Goal: Check status: Check status

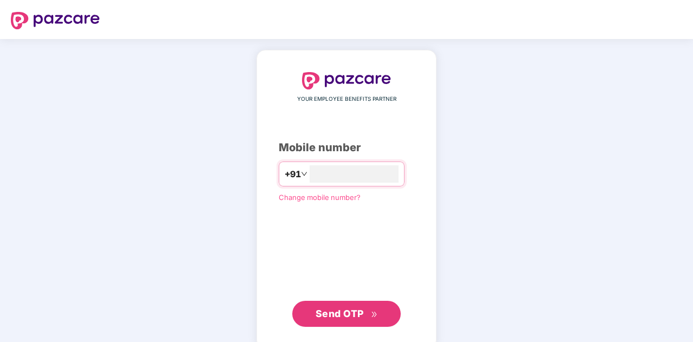
type input "**********"
click at [348, 312] on span "Send OTP" at bounding box center [340, 312] width 48 height 11
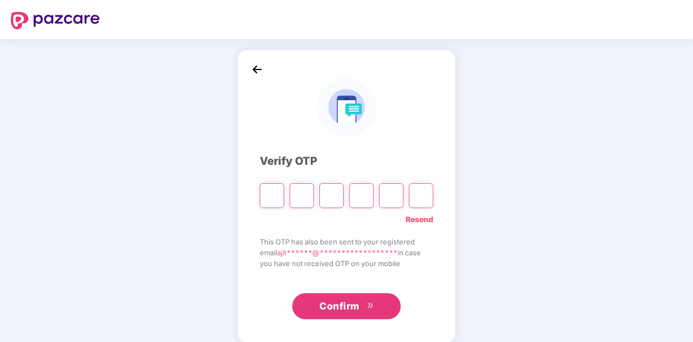
type input "*"
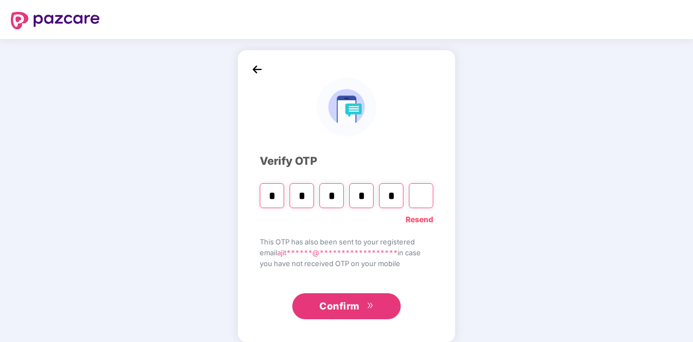
type input "*"
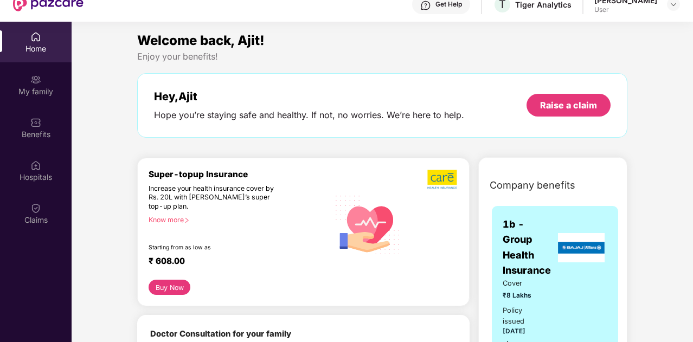
scroll to position [17, 0]
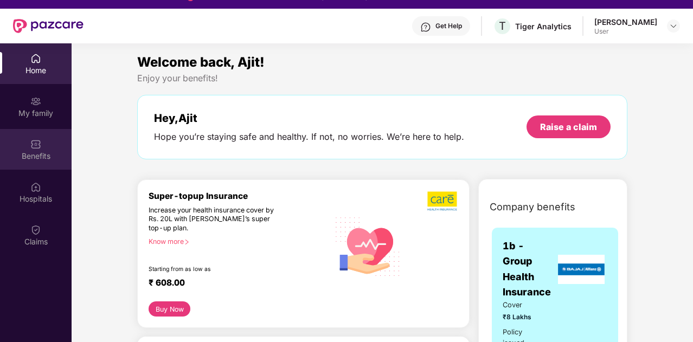
click at [37, 151] on div "Benefits" at bounding box center [36, 156] width 72 height 11
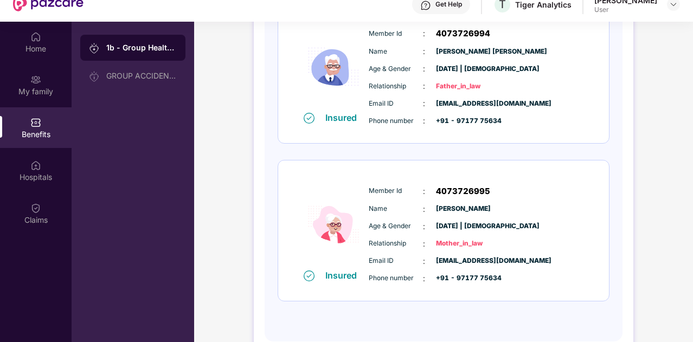
scroll to position [966, 0]
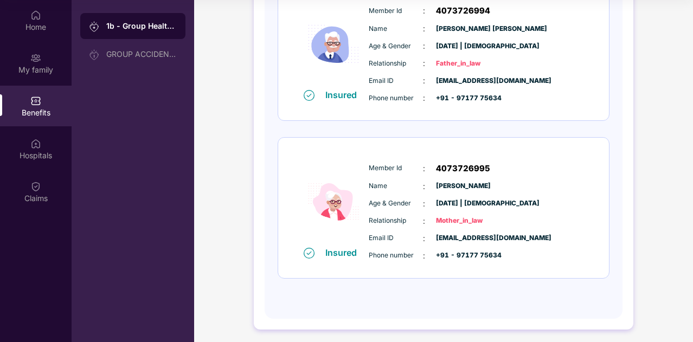
click at [132, 26] on div "1b - Group Health Insurance" at bounding box center [141, 26] width 70 height 11
click at [35, 63] on div "My family" at bounding box center [36, 63] width 72 height 41
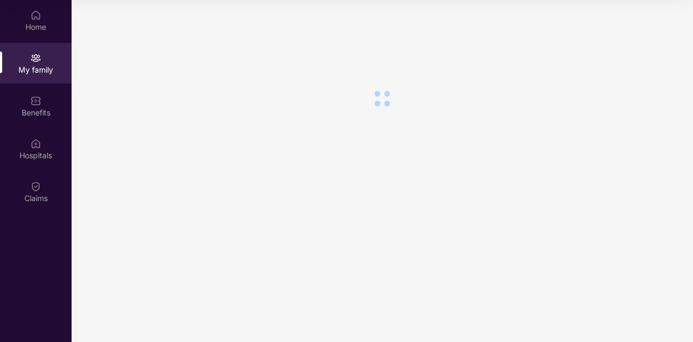
scroll to position [0, 0]
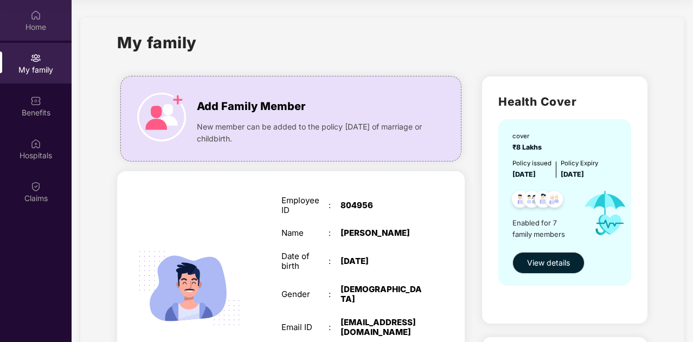
click at [33, 23] on div "Home" at bounding box center [36, 27] width 72 height 11
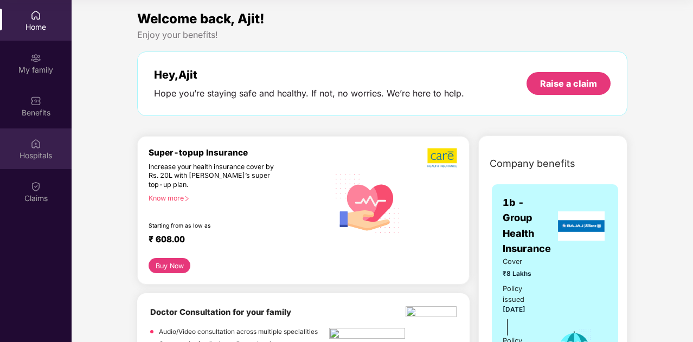
click at [31, 140] on img at bounding box center [35, 143] width 11 height 11
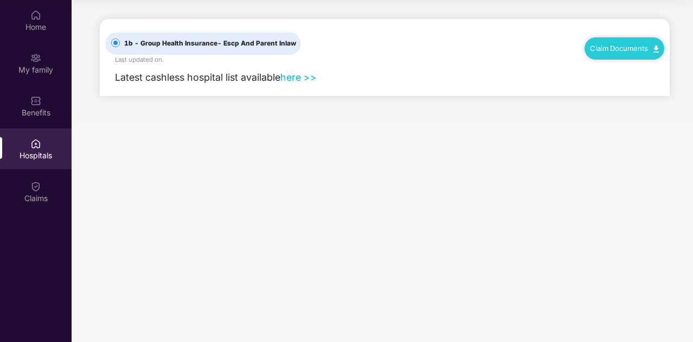
click at [300, 76] on link "here >>" at bounding box center [298, 77] width 36 height 11
click at [309, 78] on link "here >>" at bounding box center [298, 77] width 36 height 11
